Goal: Task Accomplishment & Management: Use online tool/utility

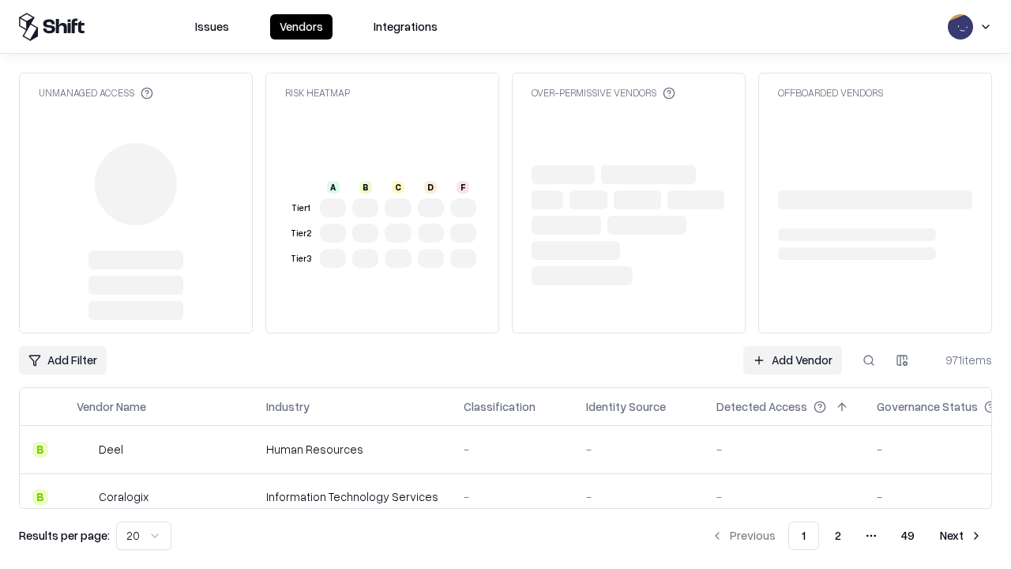
click at [792, 346] on link "Add Vendor" at bounding box center [792, 360] width 99 height 28
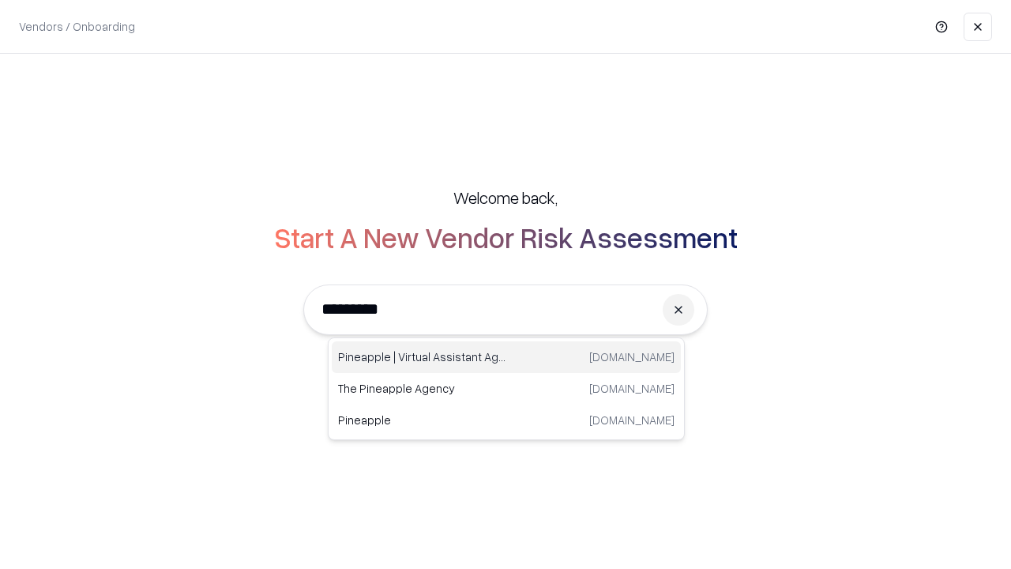
click at [506, 357] on div "Pineapple | Virtual Assistant Agency [DOMAIN_NAME]" at bounding box center [506, 357] width 349 height 32
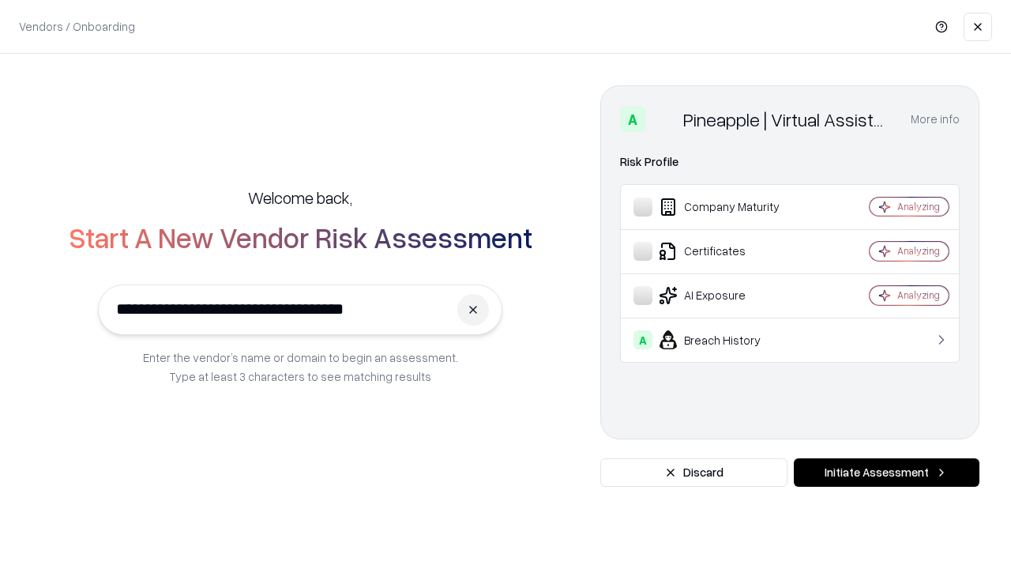
type input "**********"
click at [886, 472] on button "Initiate Assessment" at bounding box center [887, 472] width 186 height 28
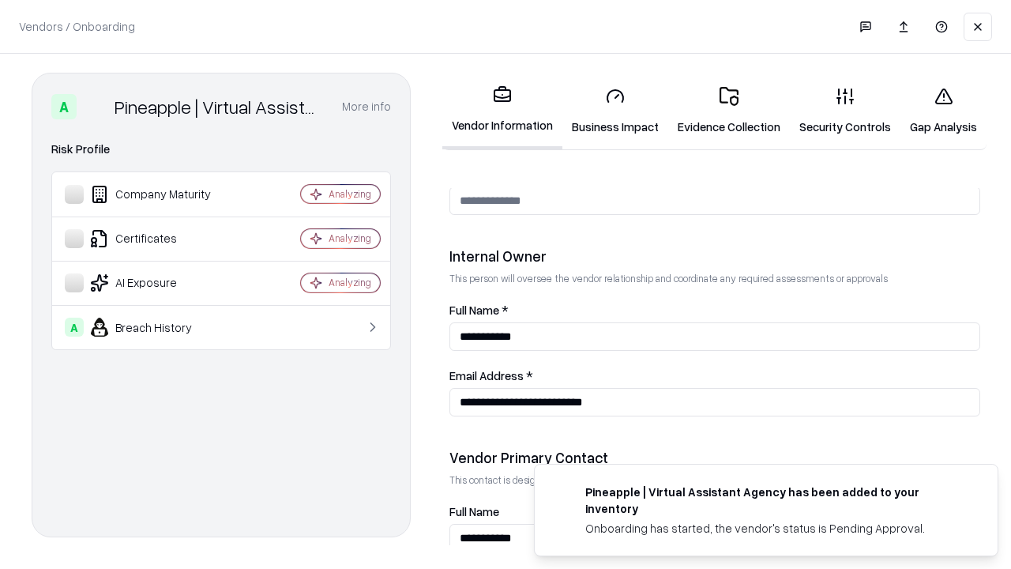
scroll to position [818, 0]
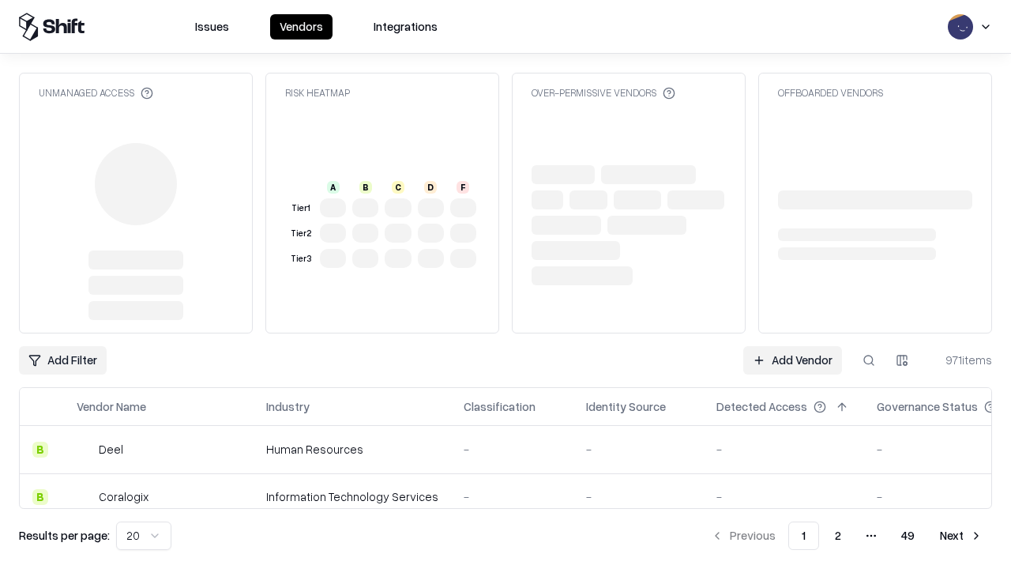
click at [792, 360] on link "Add Vendor" at bounding box center [792, 360] width 99 height 28
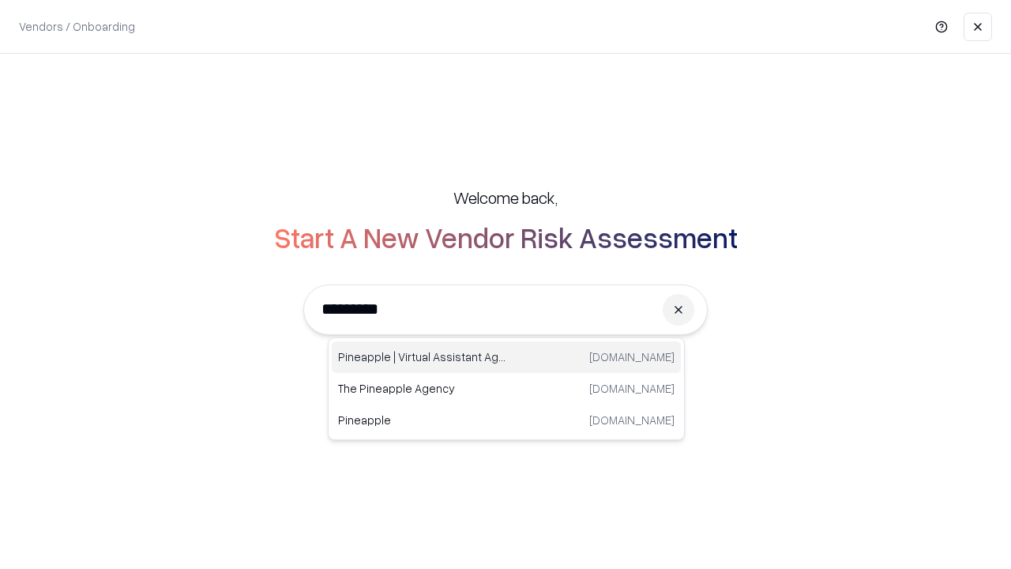
click at [506, 357] on div "Pineapple | Virtual Assistant Agency [DOMAIN_NAME]" at bounding box center [506, 357] width 349 height 32
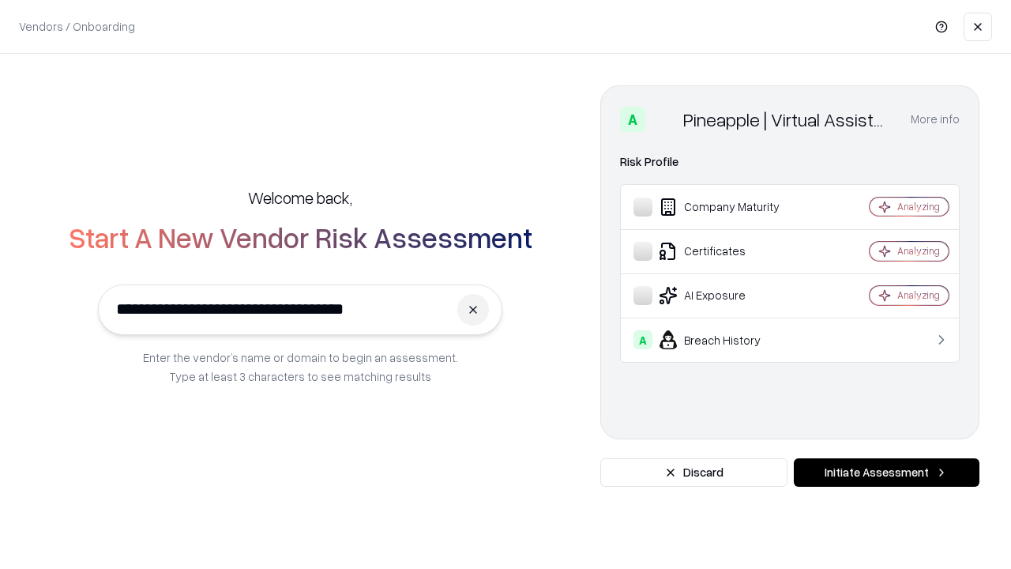
type input "**********"
click at [886, 472] on button "Initiate Assessment" at bounding box center [887, 472] width 186 height 28
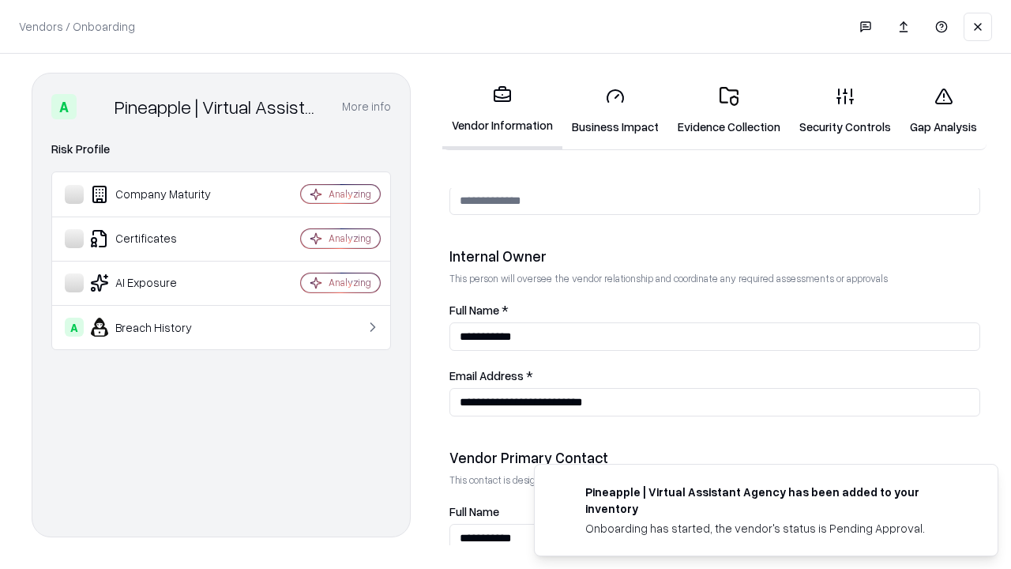
scroll to position [818, 0]
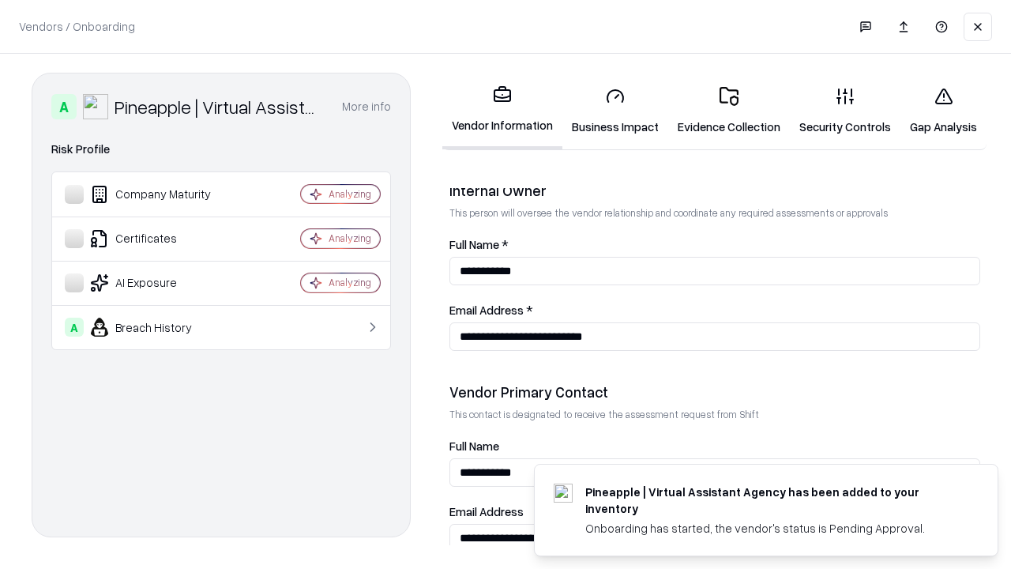
click at [943, 111] on link "Gap Analysis" at bounding box center [943, 110] width 86 height 73
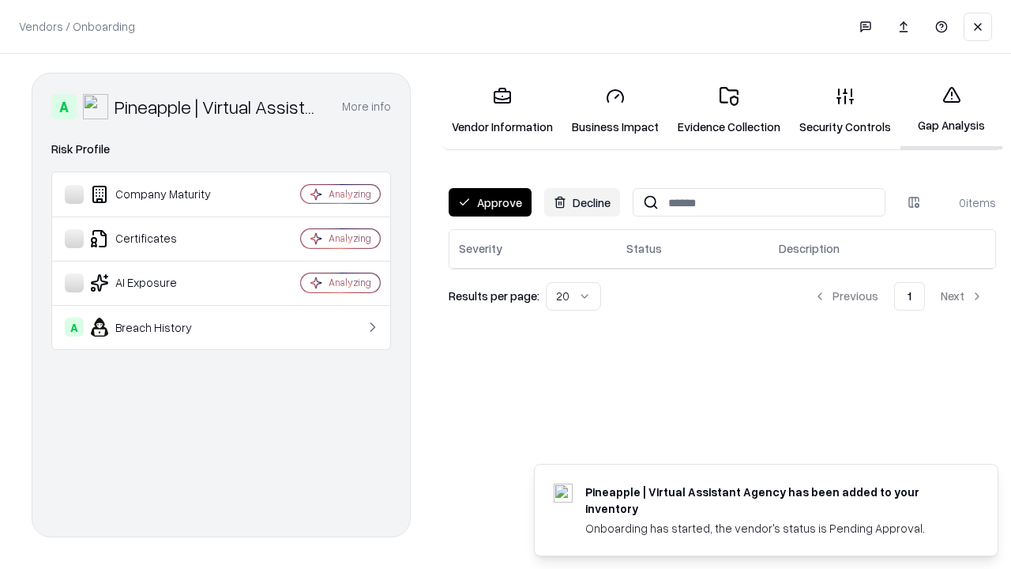
click at [490, 202] on button "Approve" at bounding box center [490, 202] width 83 height 28
